Goal: Navigation & Orientation: Find specific page/section

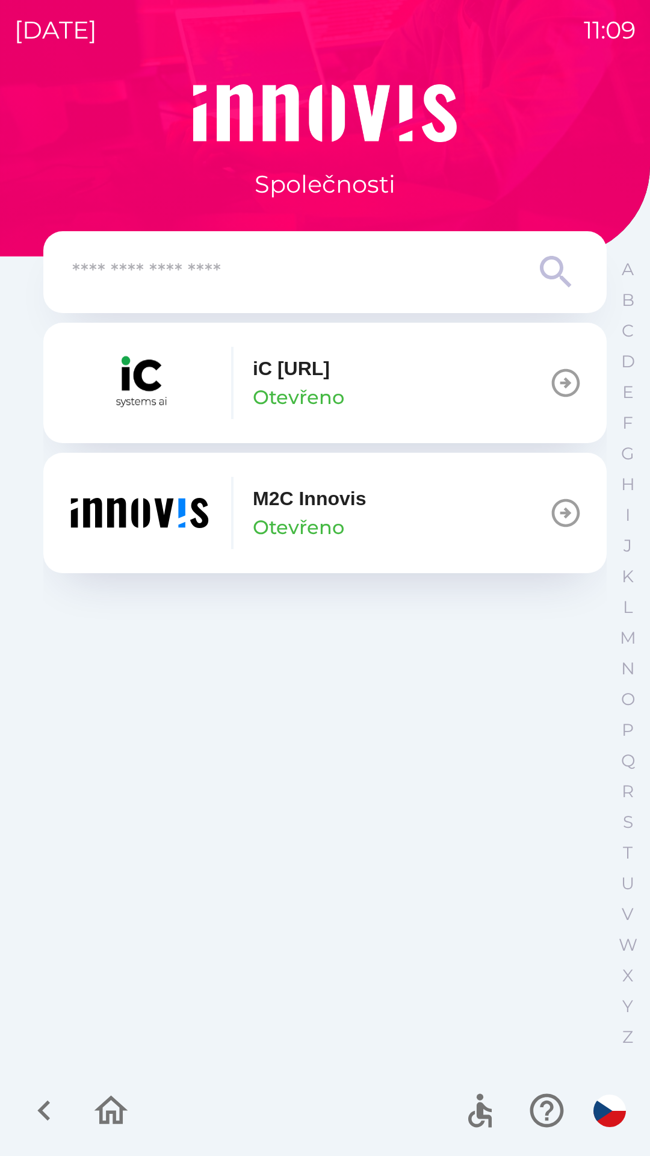
click at [32, 1121] on icon "button" at bounding box center [44, 1110] width 40 height 40
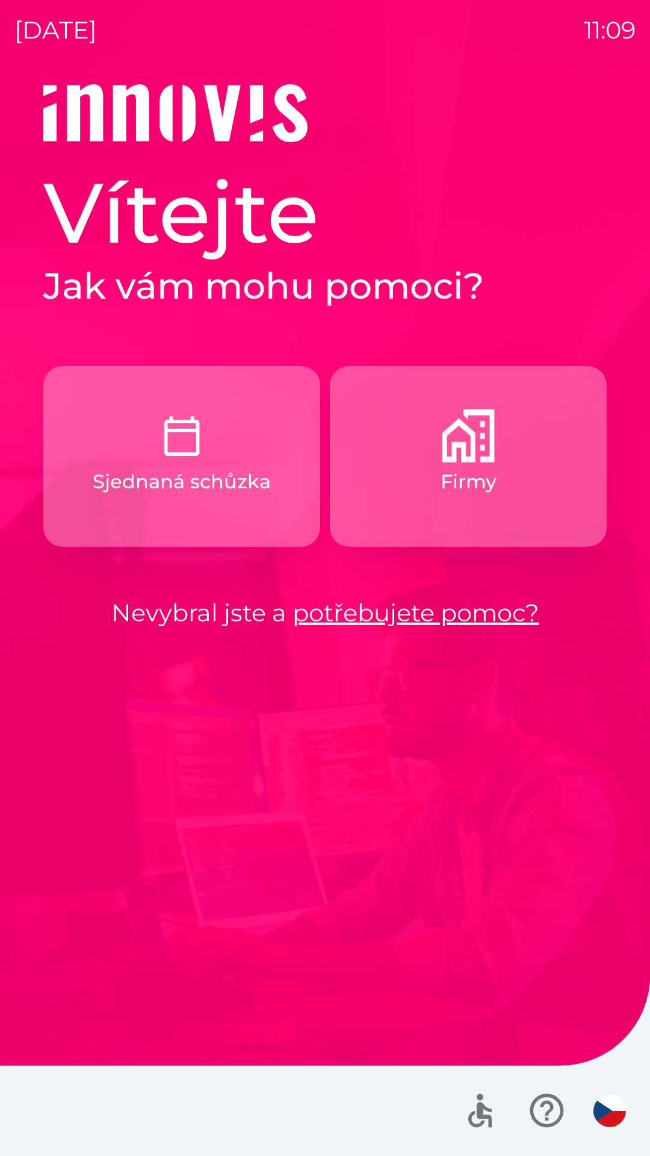
click at [474, 475] on p "Firmy" at bounding box center [469, 481] width 56 height 29
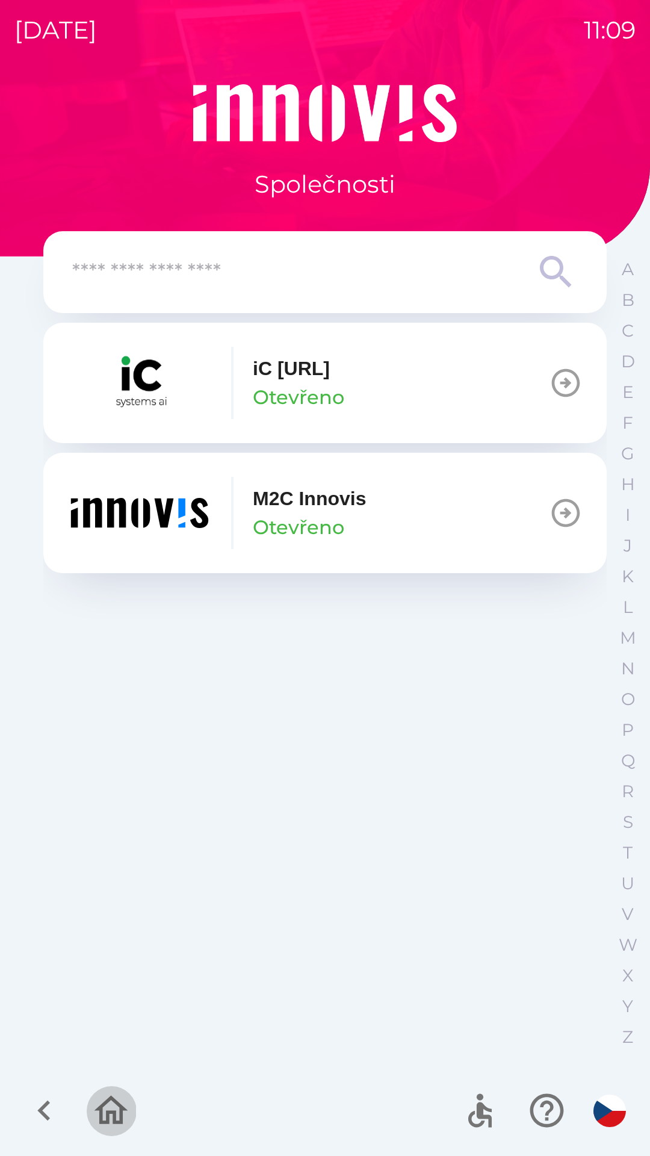
click at [104, 1112] on icon "button" at bounding box center [111, 1110] width 40 height 40
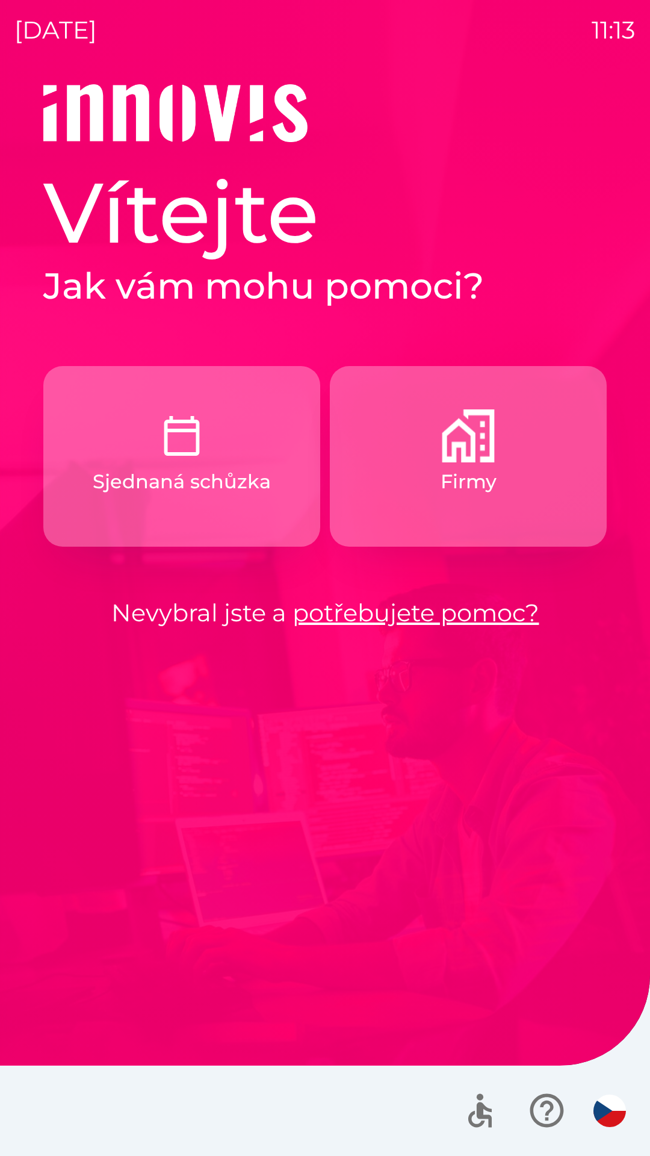
click at [475, 475] on p "Firmy" at bounding box center [469, 481] width 56 height 29
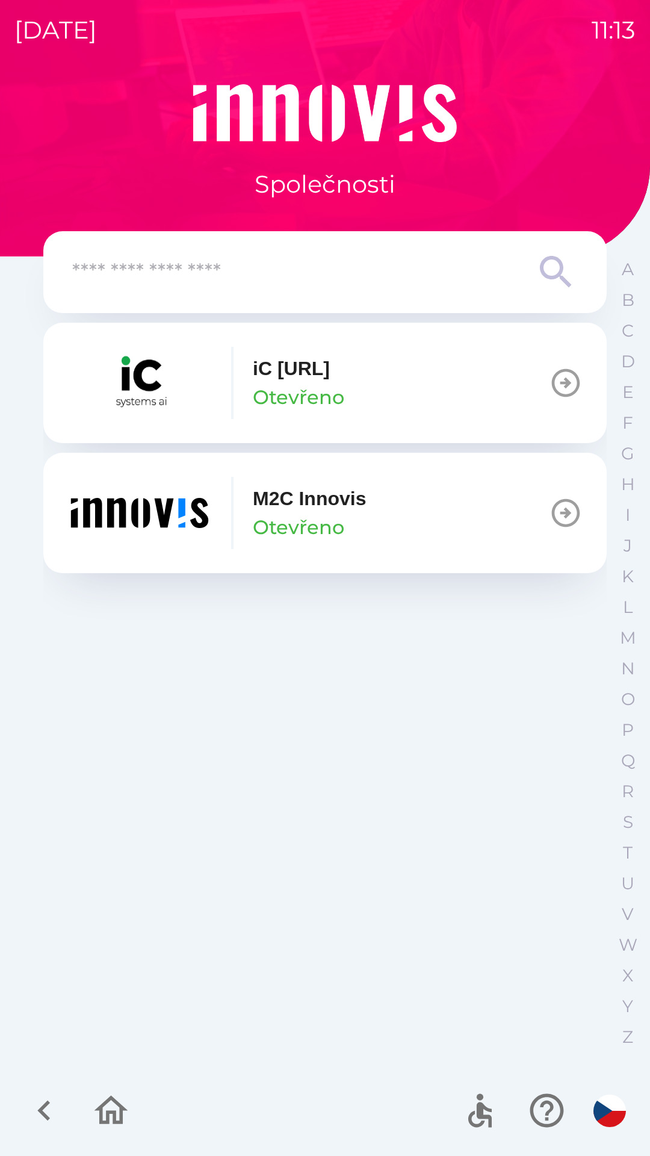
click at [353, 516] on div "M2C Innovis Otevřeno" at bounding box center [309, 513] width 113 height 58
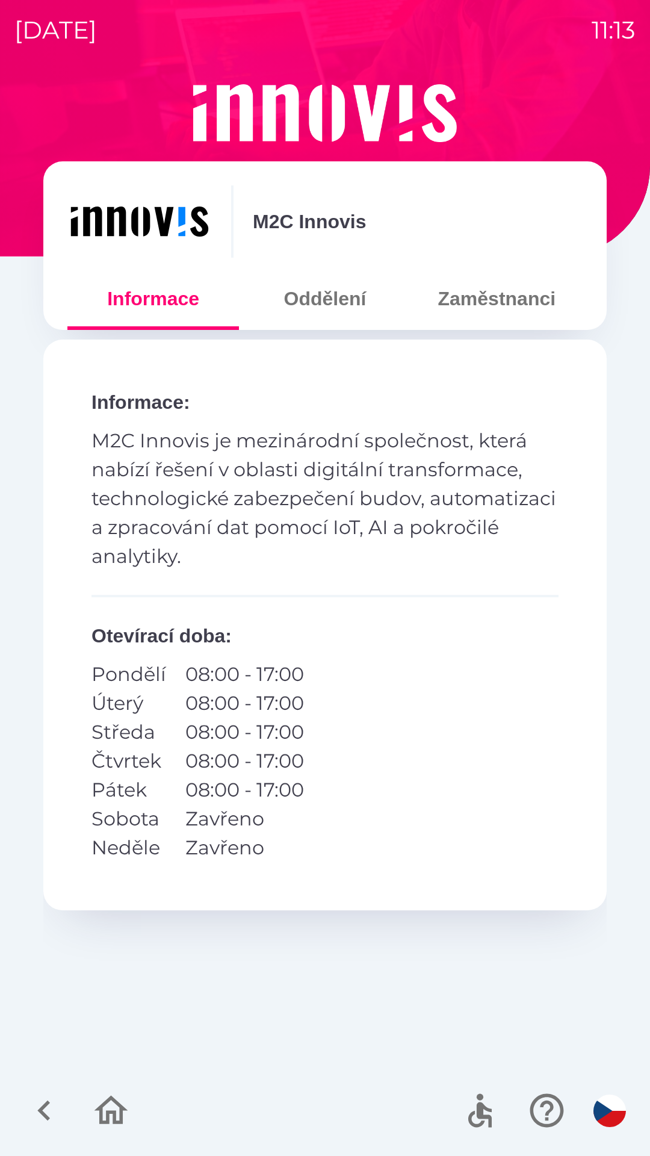
click at [486, 306] on button "Zaměstnanci" at bounding box center [497, 298] width 172 height 43
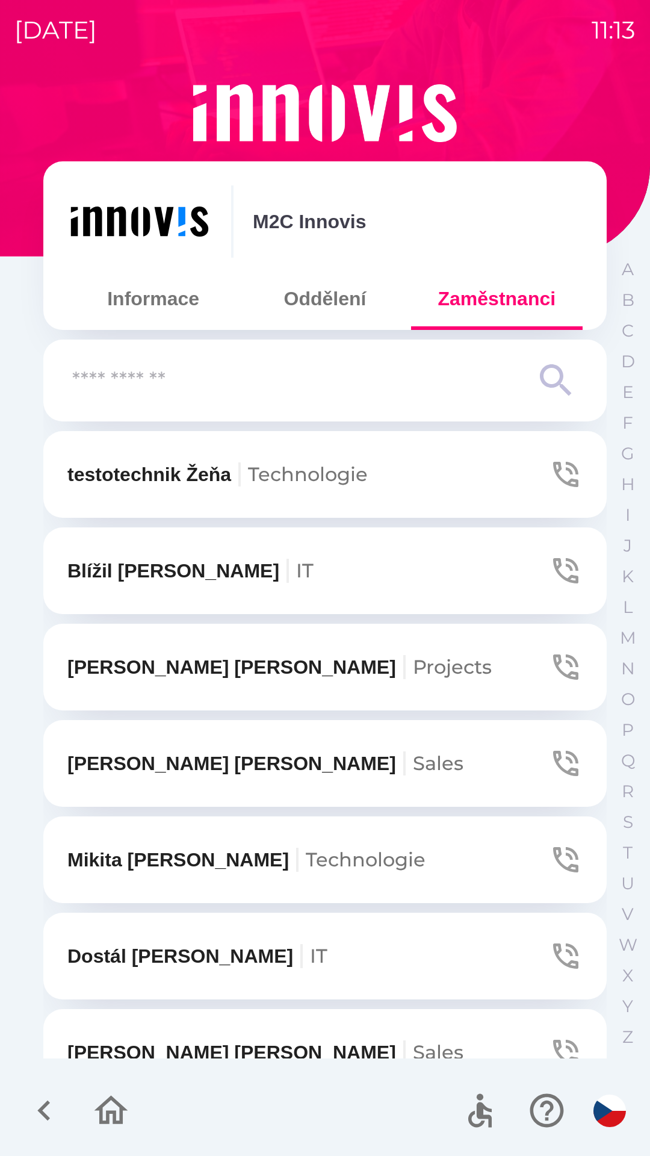
click at [350, 305] on button "Oddělení" at bounding box center [325, 298] width 172 height 43
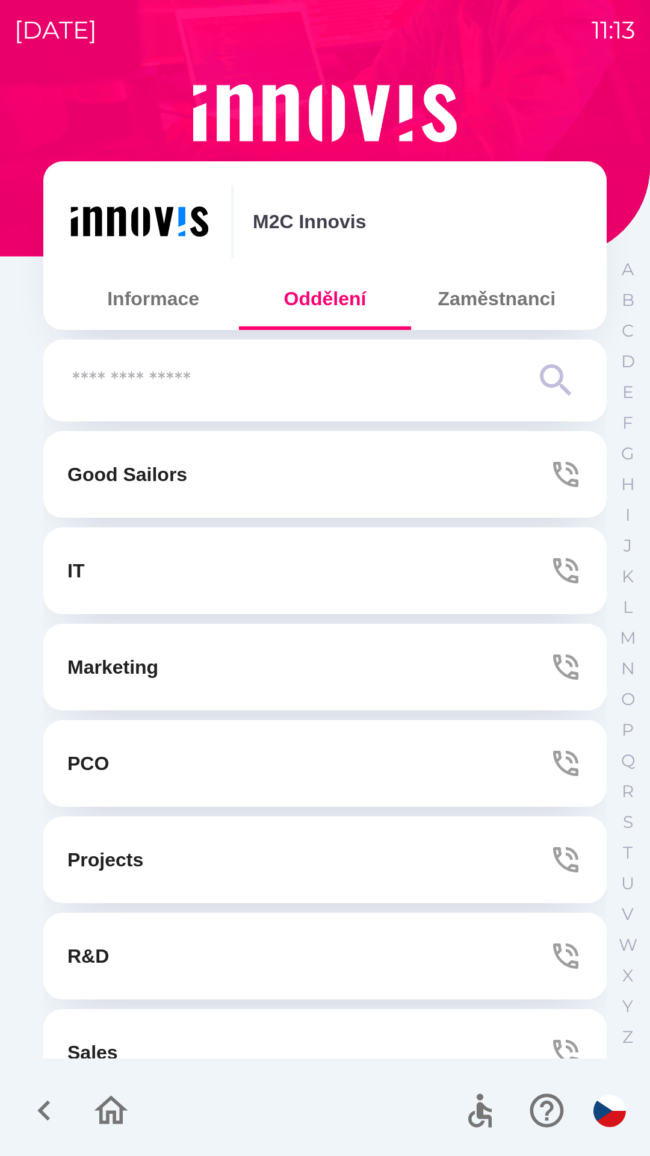
click at [159, 318] on button "Informace" at bounding box center [153, 298] width 172 height 43
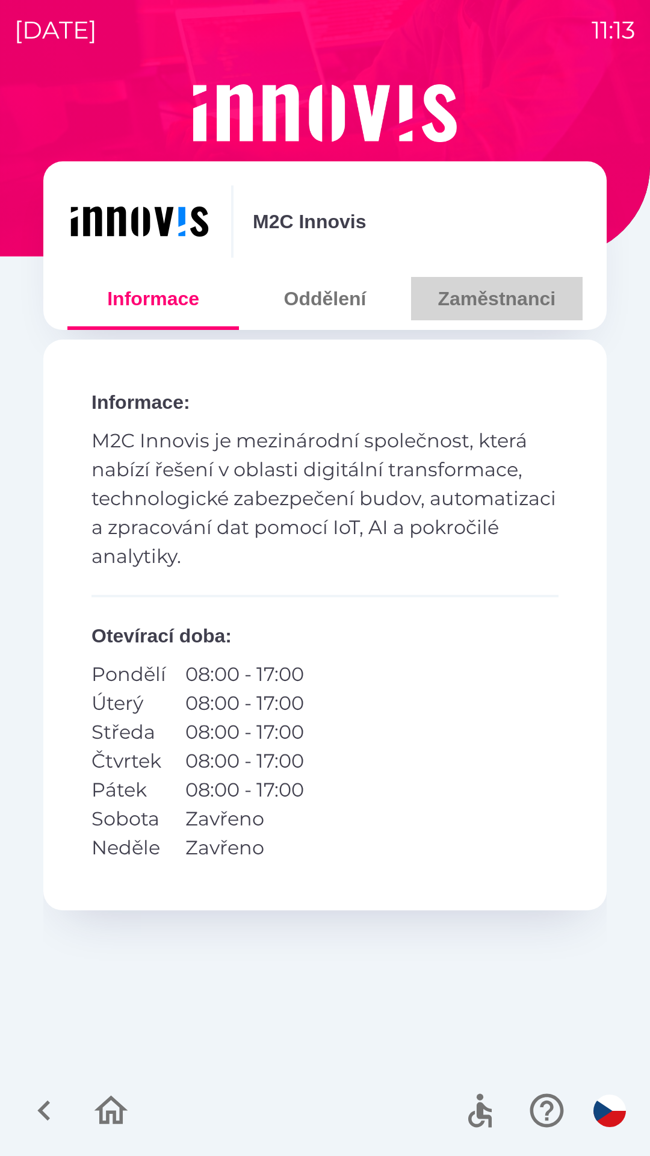
click at [490, 297] on button "Zaměstnanci" at bounding box center [497, 298] width 172 height 43
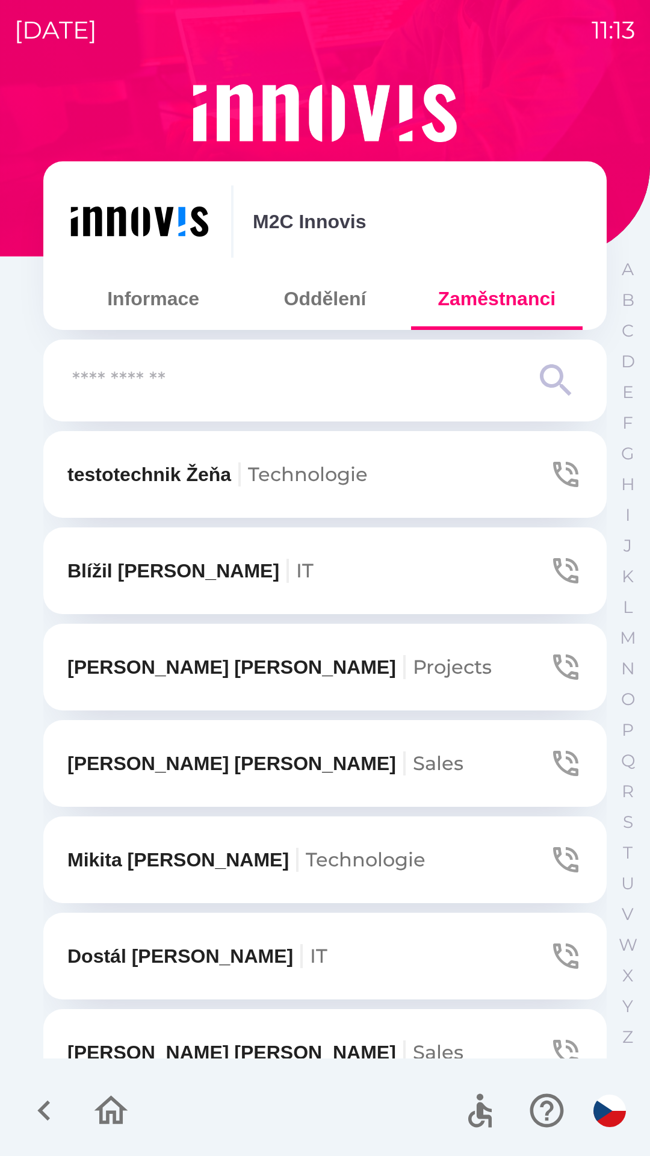
click at [341, 291] on button "Oddělení" at bounding box center [325, 298] width 172 height 43
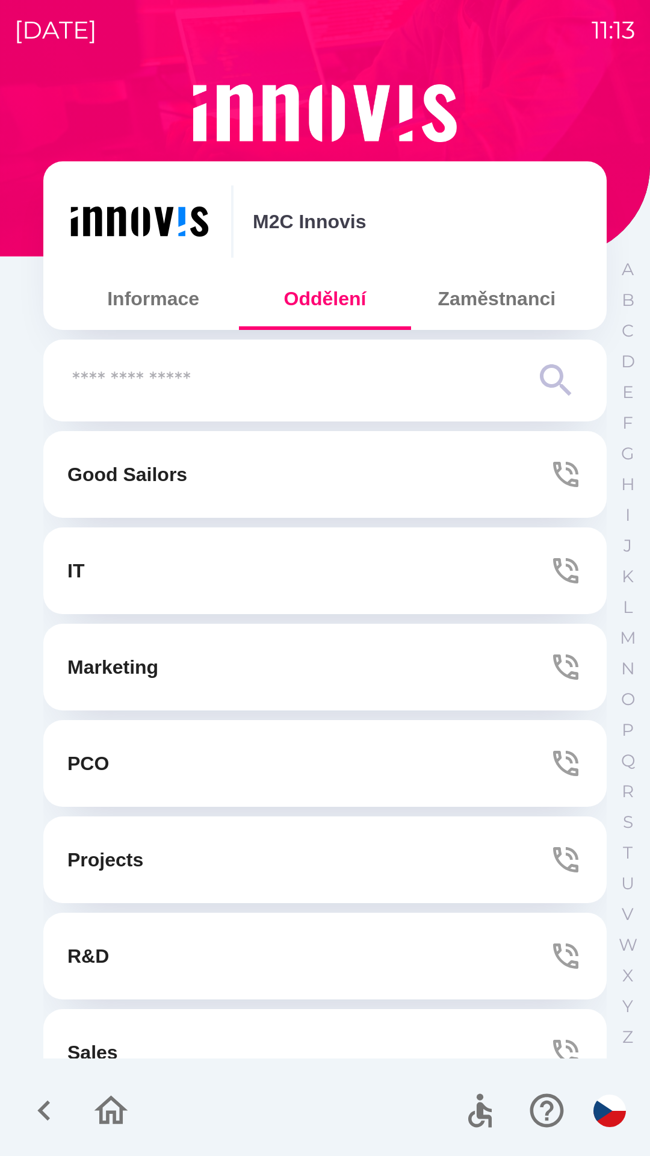
click at [166, 294] on button "Informace" at bounding box center [153, 298] width 172 height 43
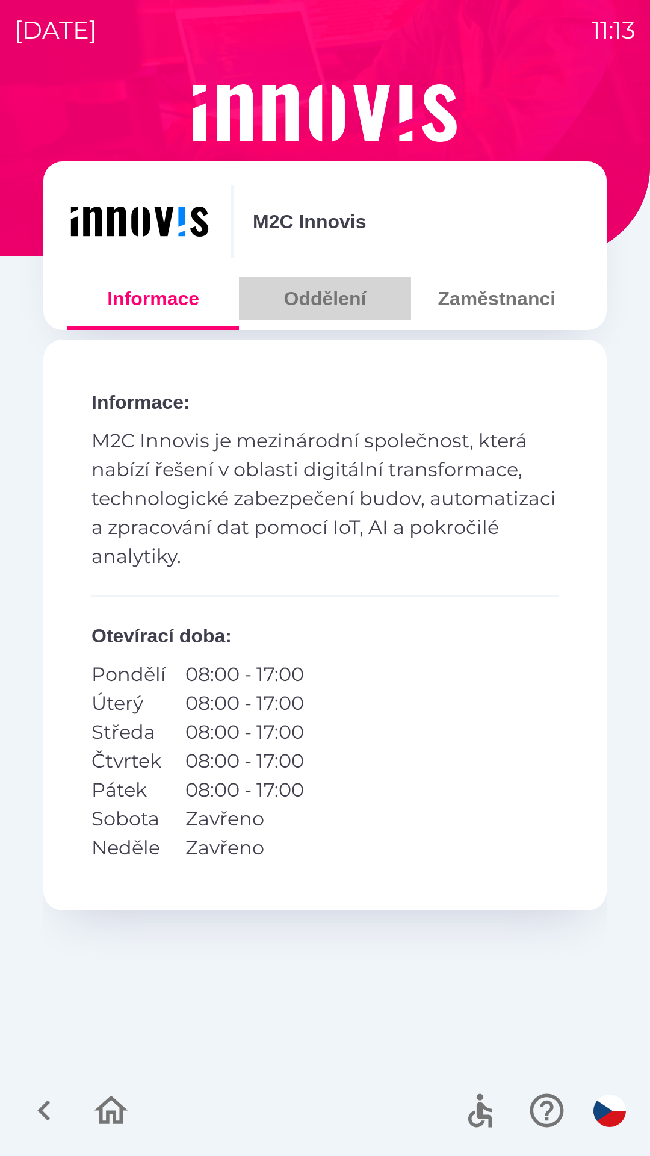
click at [327, 297] on button "Oddělení" at bounding box center [325, 298] width 172 height 43
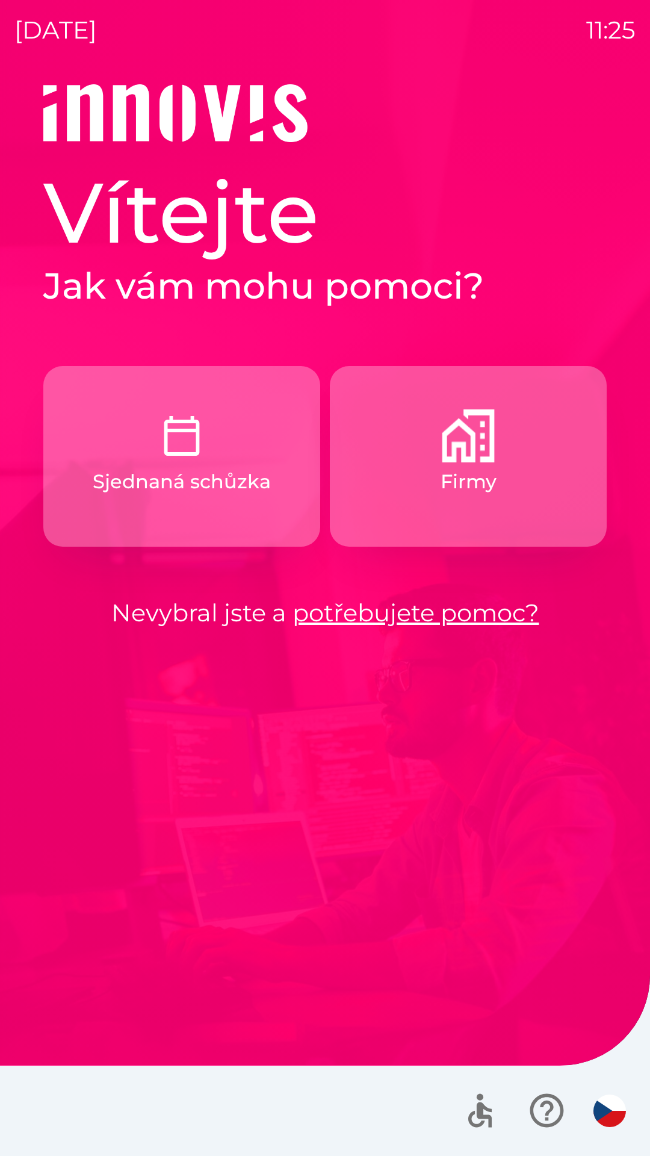
click at [460, 498] on button "Firmy" at bounding box center [468, 456] width 277 height 181
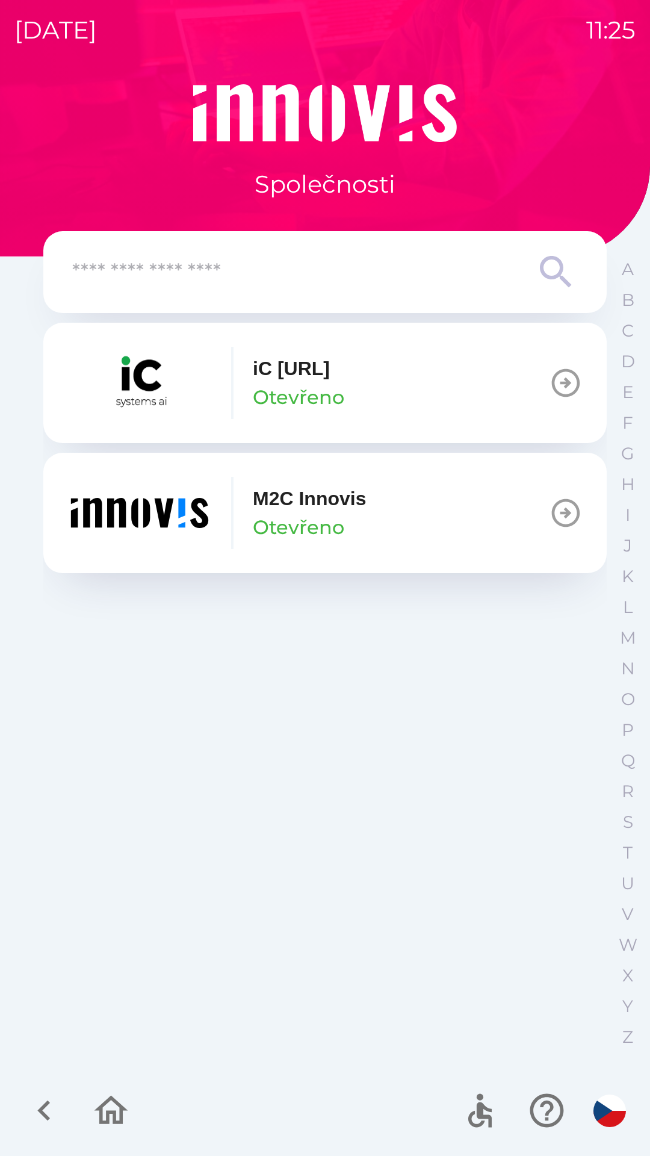
click at [366, 525] on div "M2C Innovis Otevřeno" at bounding box center [309, 513] width 113 height 58
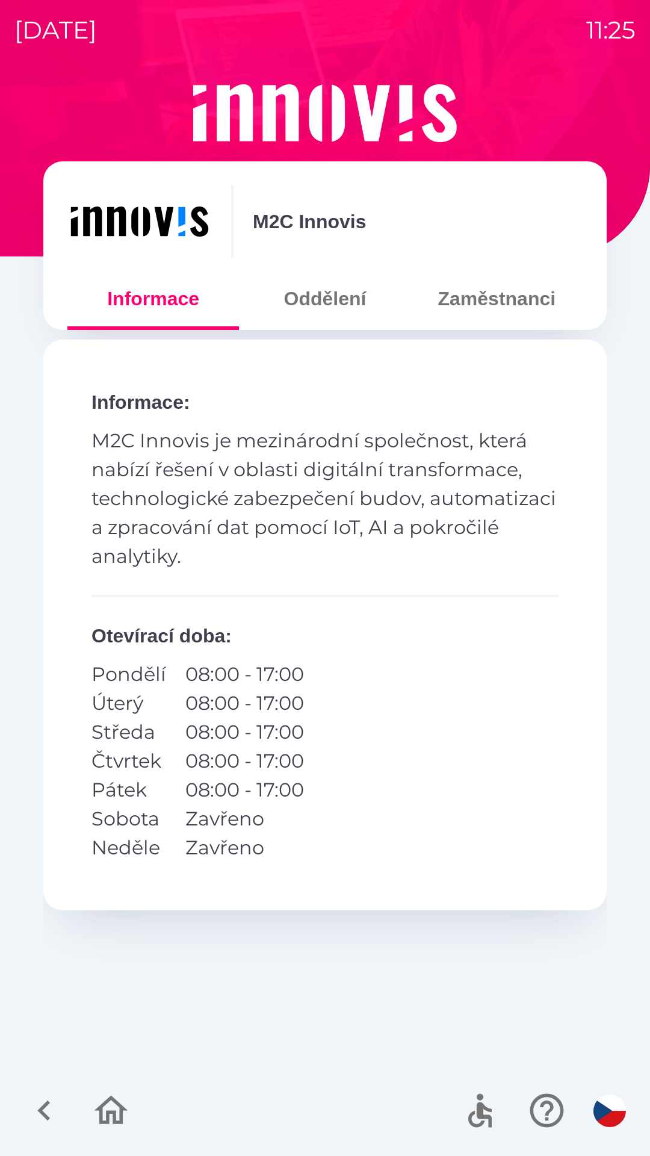
click at [355, 306] on button "Oddělení" at bounding box center [325, 298] width 172 height 43
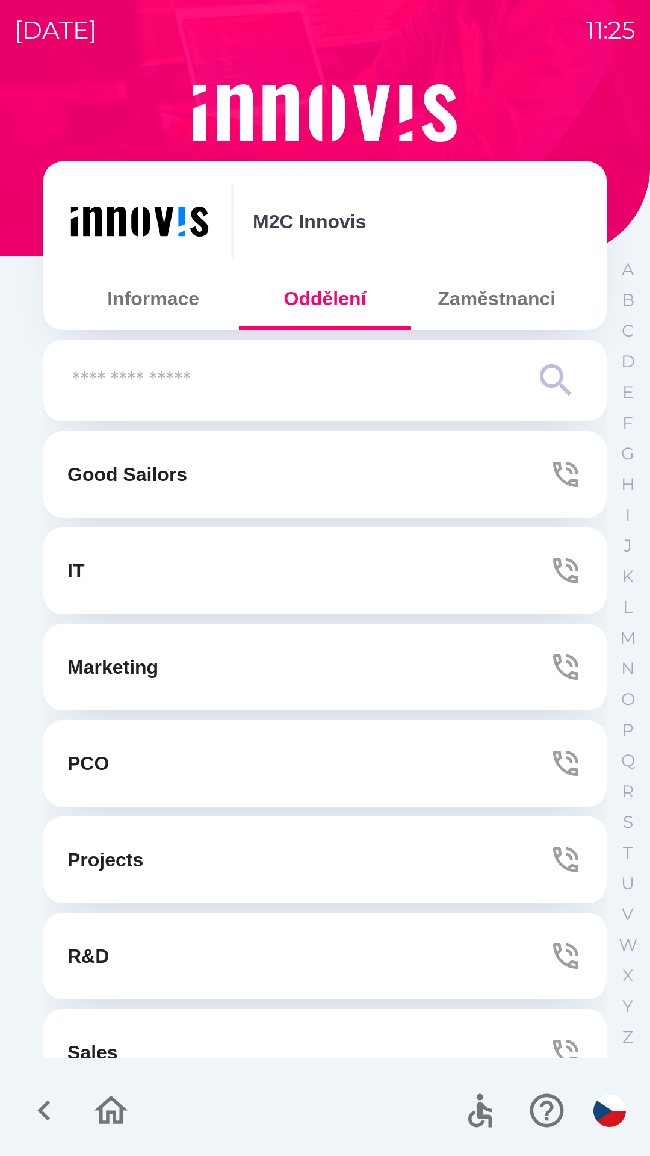
click at [522, 307] on button "Zaměstnanci" at bounding box center [497, 298] width 172 height 43
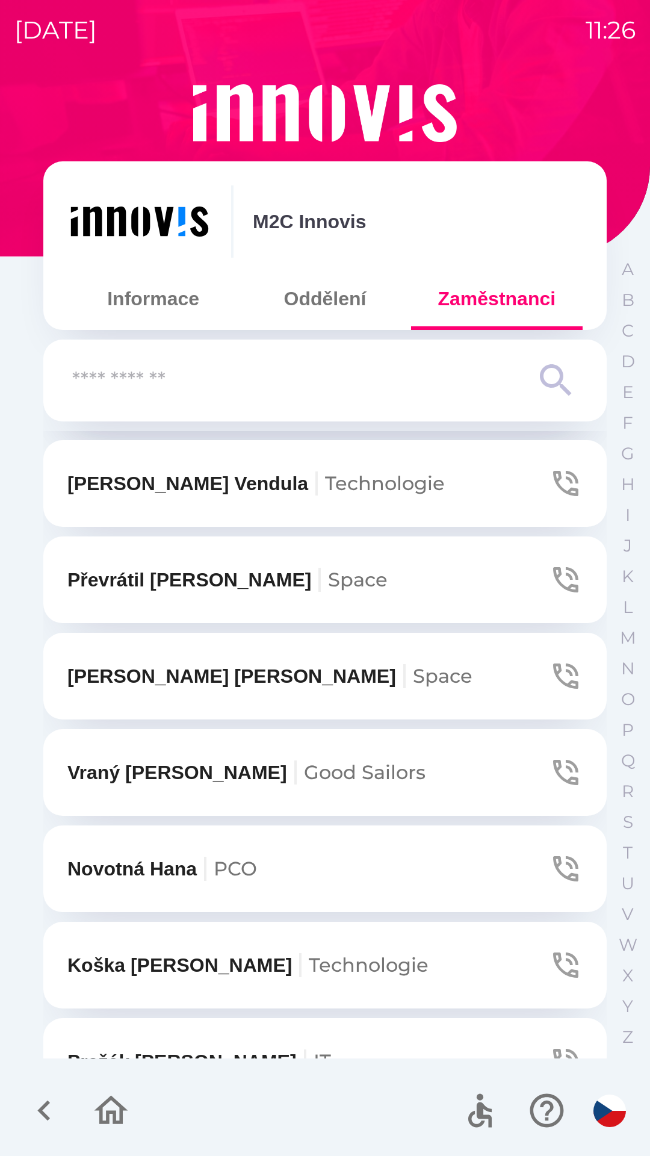
scroll to position [1263, 0]
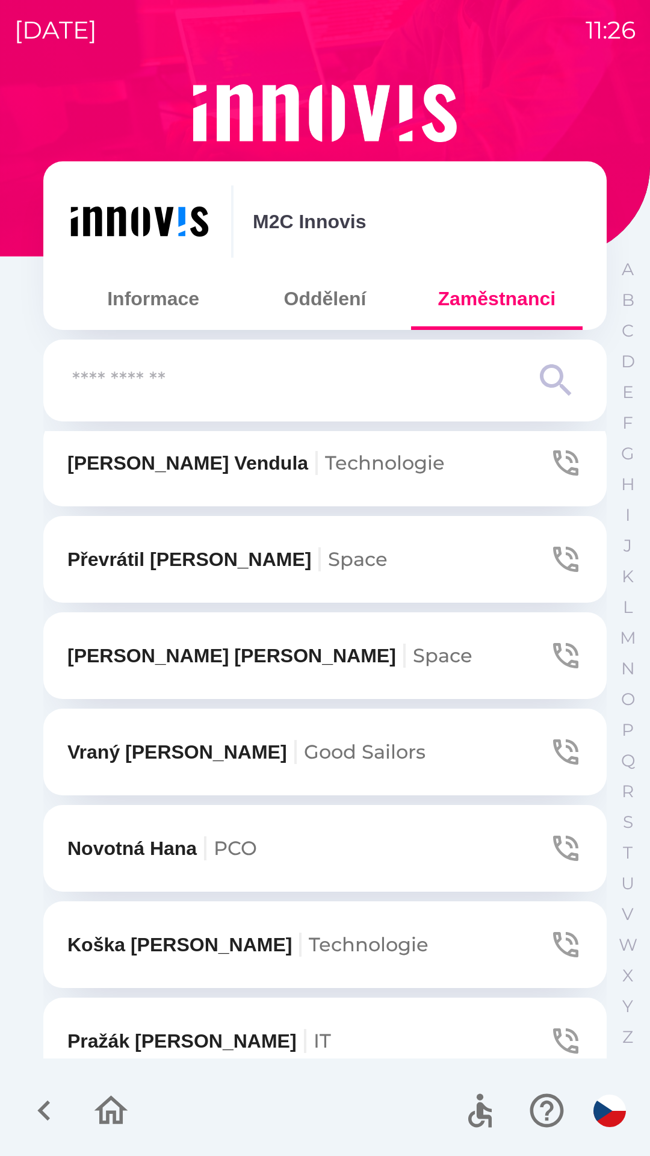
click at [503, 660] on button "[PERSON_NAME]" at bounding box center [324, 655] width 563 height 87
